Goal: Transaction & Acquisition: Book appointment/travel/reservation

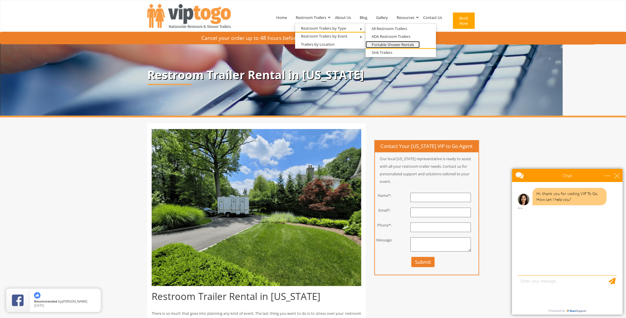
click at [389, 45] on link "Portable Shower Rentals" at bounding box center [393, 44] width 54 height 7
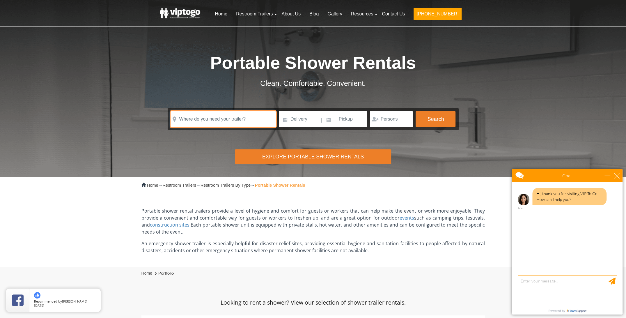
click at [231, 119] on input "text" at bounding box center [223, 119] width 105 height 16
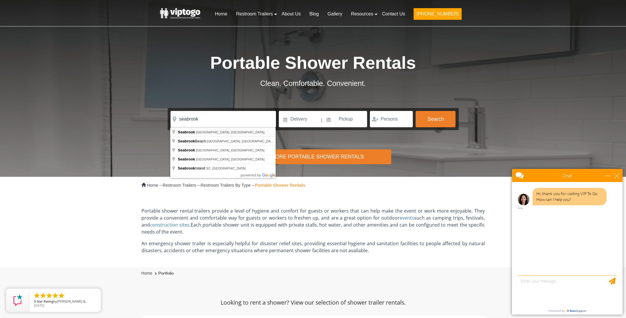
type input "Seabrook, NH, USA"
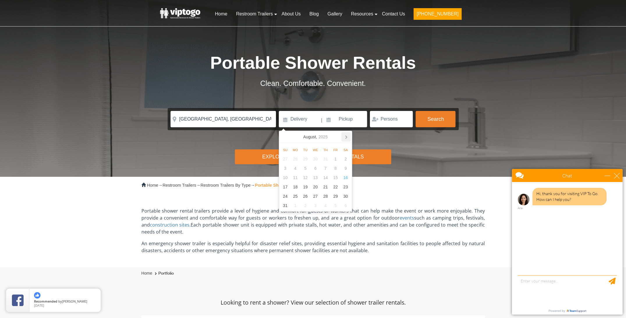
click at [348, 135] on icon at bounding box center [345, 136] width 9 height 9
click at [298, 161] on div "1" at bounding box center [295, 158] width 10 height 9
type input "12/01/2025"
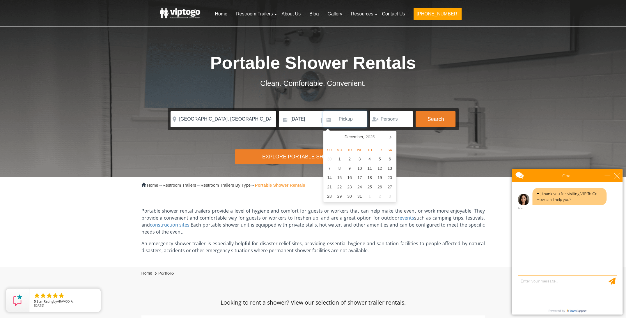
click at [356, 122] on input at bounding box center [345, 119] width 44 height 16
click at [388, 119] on input "number" at bounding box center [391, 119] width 43 height 16
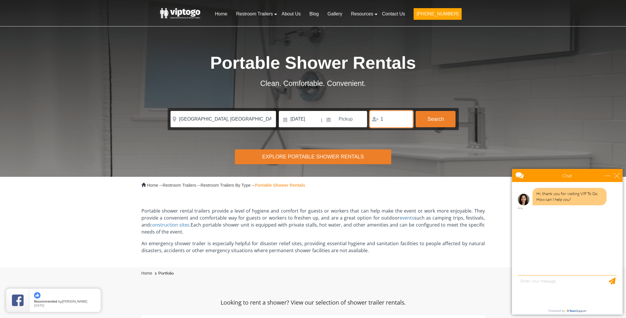
type input "1"
click at [406, 117] on input "1" at bounding box center [391, 119] width 43 height 16
click at [435, 116] on button "Search" at bounding box center [436, 119] width 40 height 16
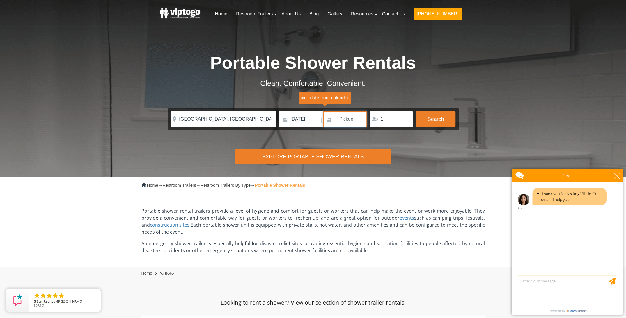
click at [352, 119] on input at bounding box center [345, 119] width 44 height 16
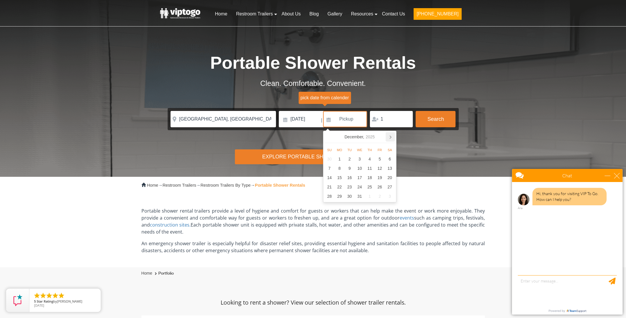
click at [389, 136] on icon at bounding box center [390, 136] width 9 height 9
click at [351, 160] on div "31" at bounding box center [350, 158] width 10 height 9
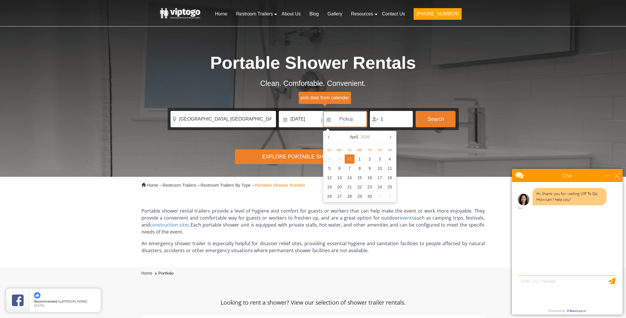
type input "03/31/2026"
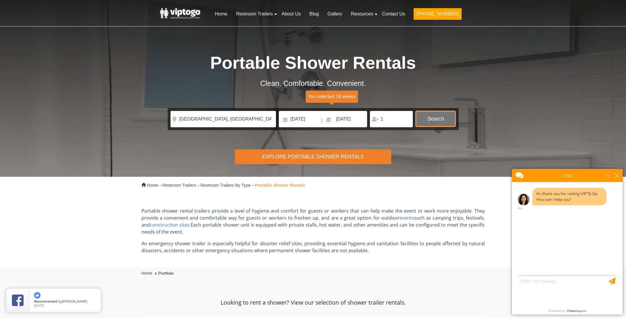
click at [445, 117] on button "Search" at bounding box center [436, 119] width 40 height 16
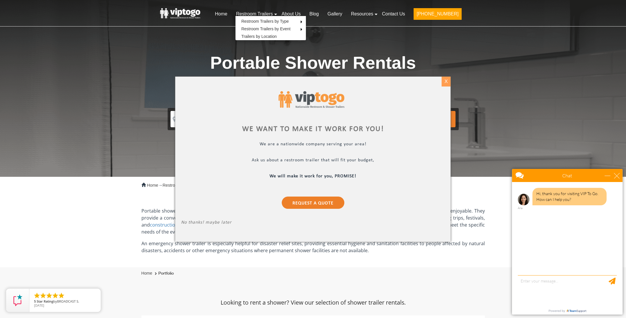
click at [450, 79] on div "X" at bounding box center [446, 82] width 9 height 10
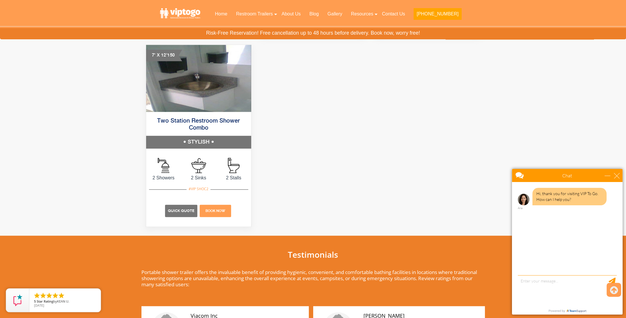
scroll to position [495, 0]
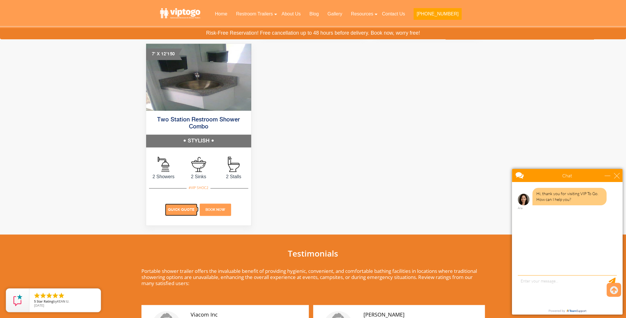
click at [184, 210] on span "Quick Quote" at bounding box center [181, 209] width 26 height 4
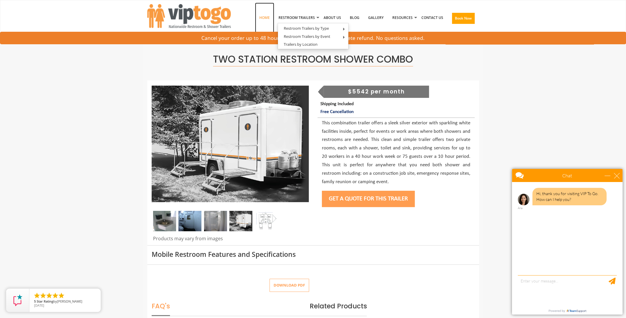
click at [267, 18] on link "Home" at bounding box center [264, 18] width 19 height 30
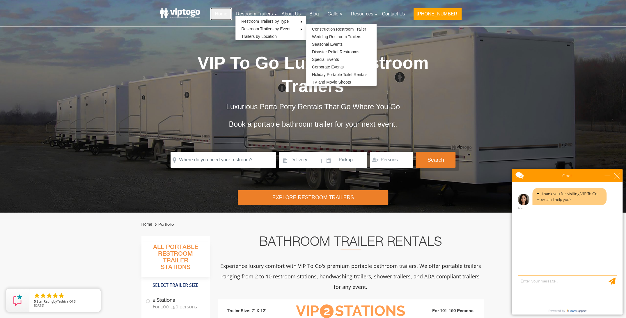
click at [232, 13] on link "Home" at bounding box center [220, 14] width 21 height 13
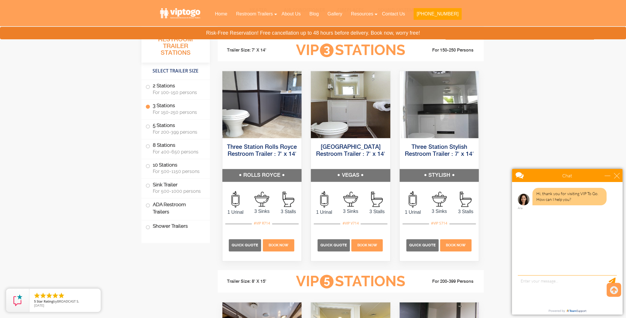
scroll to position [669, 0]
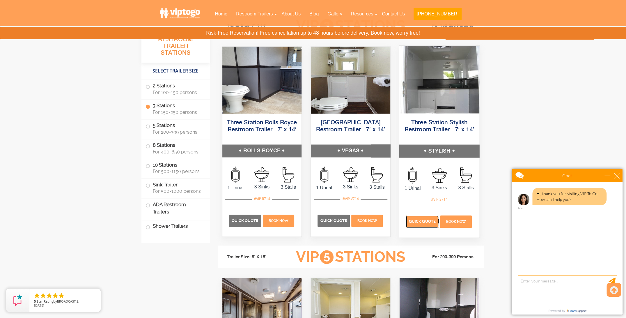
click at [428, 217] on p "Quick Quote" at bounding box center [422, 221] width 33 height 12
click at [148, 86] on span at bounding box center [148, 87] width 2 height 2
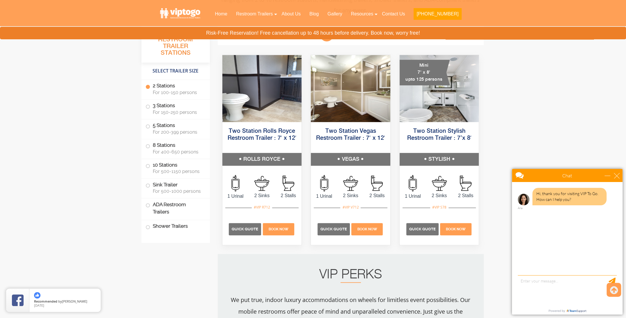
scroll to position [276, 0]
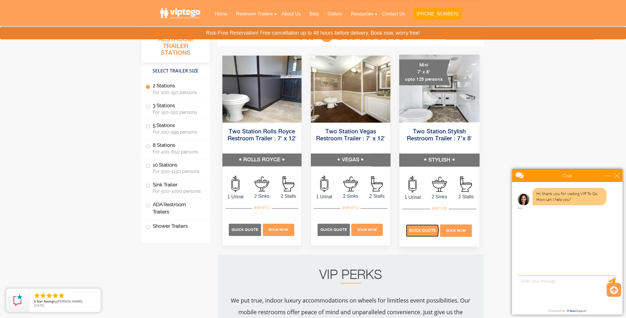
click at [426, 230] on span "Quick Quote" at bounding box center [422, 230] width 27 height 4
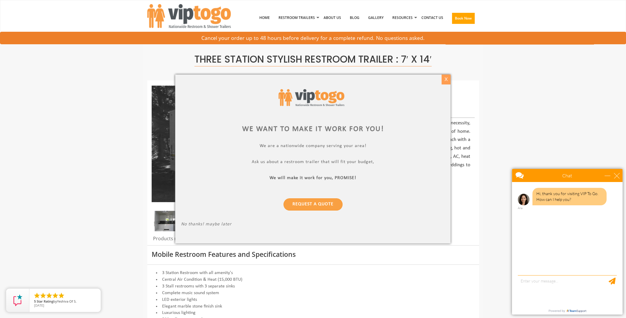
click at [446, 81] on div "X" at bounding box center [446, 80] width 9 height 10
